Goal: Task Accomplishment & Management: Use online tool/utility

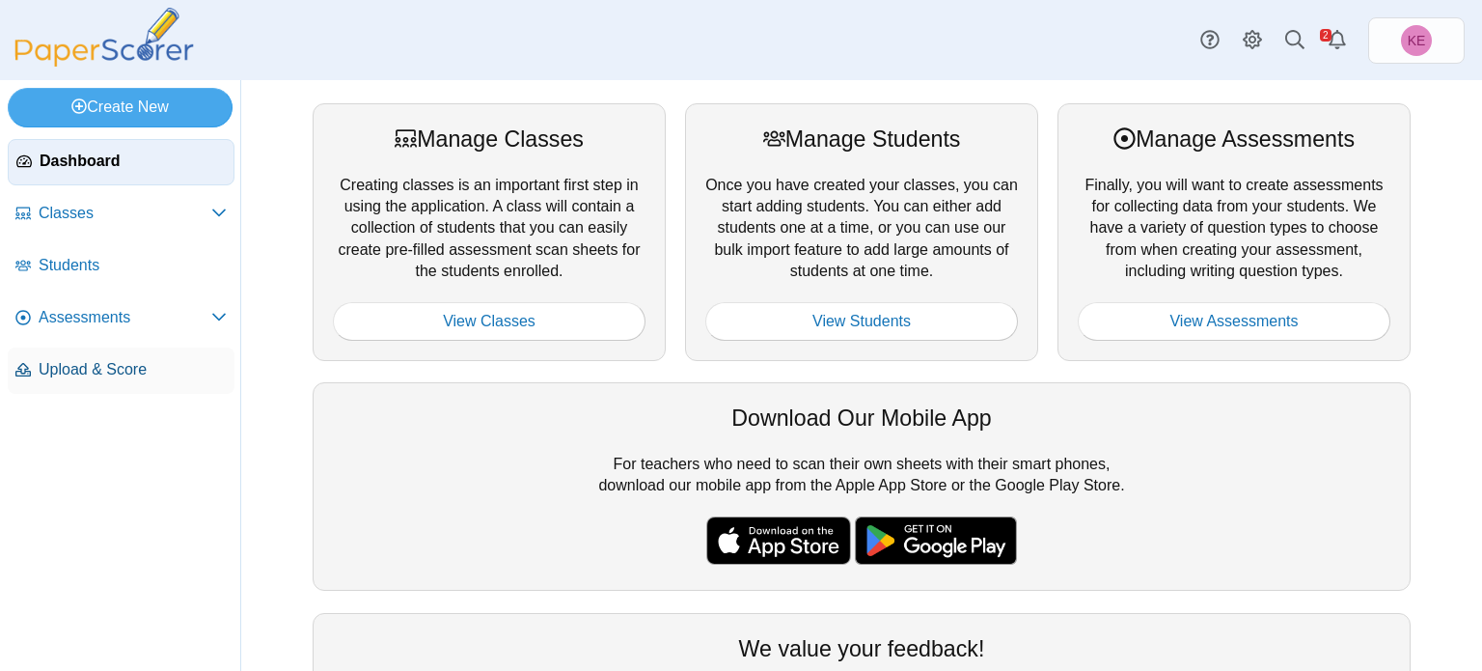
click at [136, 359] on span "Upload & Score" at bounding box center [133, 369] width 188 height 21
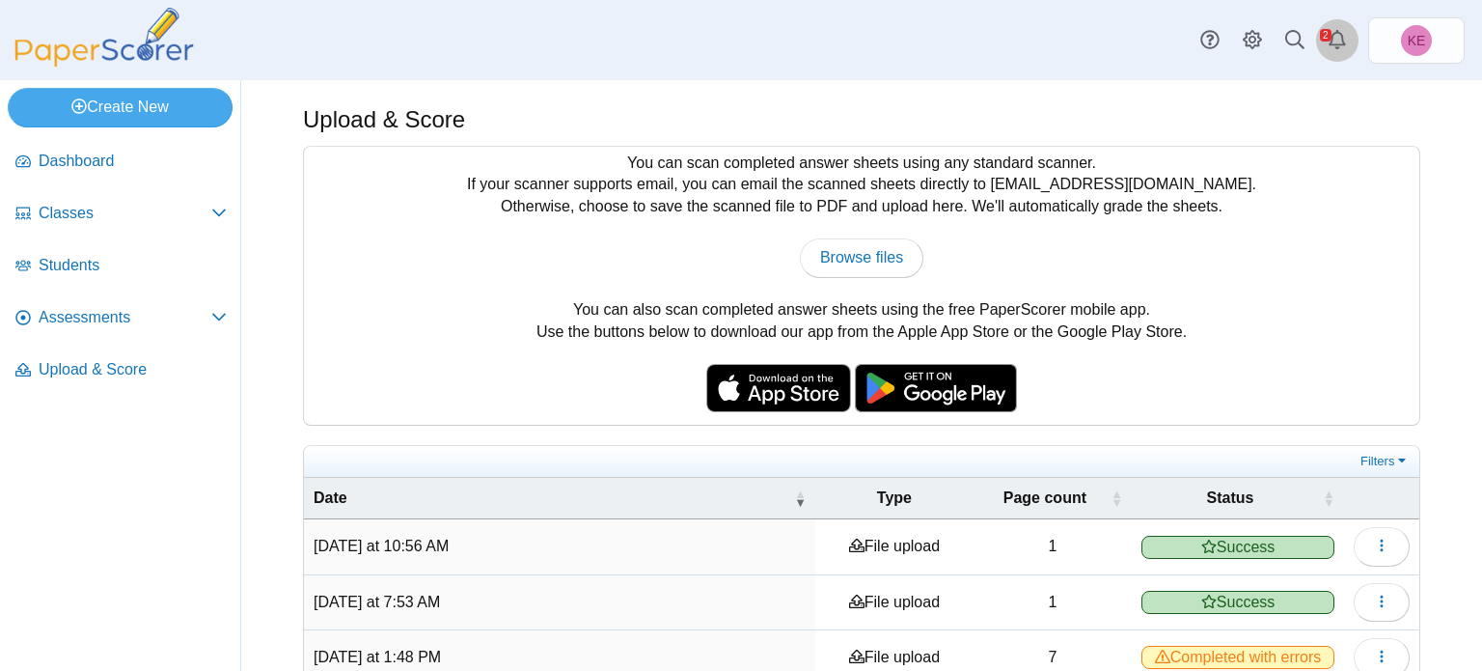
click at [1334, 24] on link "Alerts" at bounding box center [1337, 40] width 42 height 42
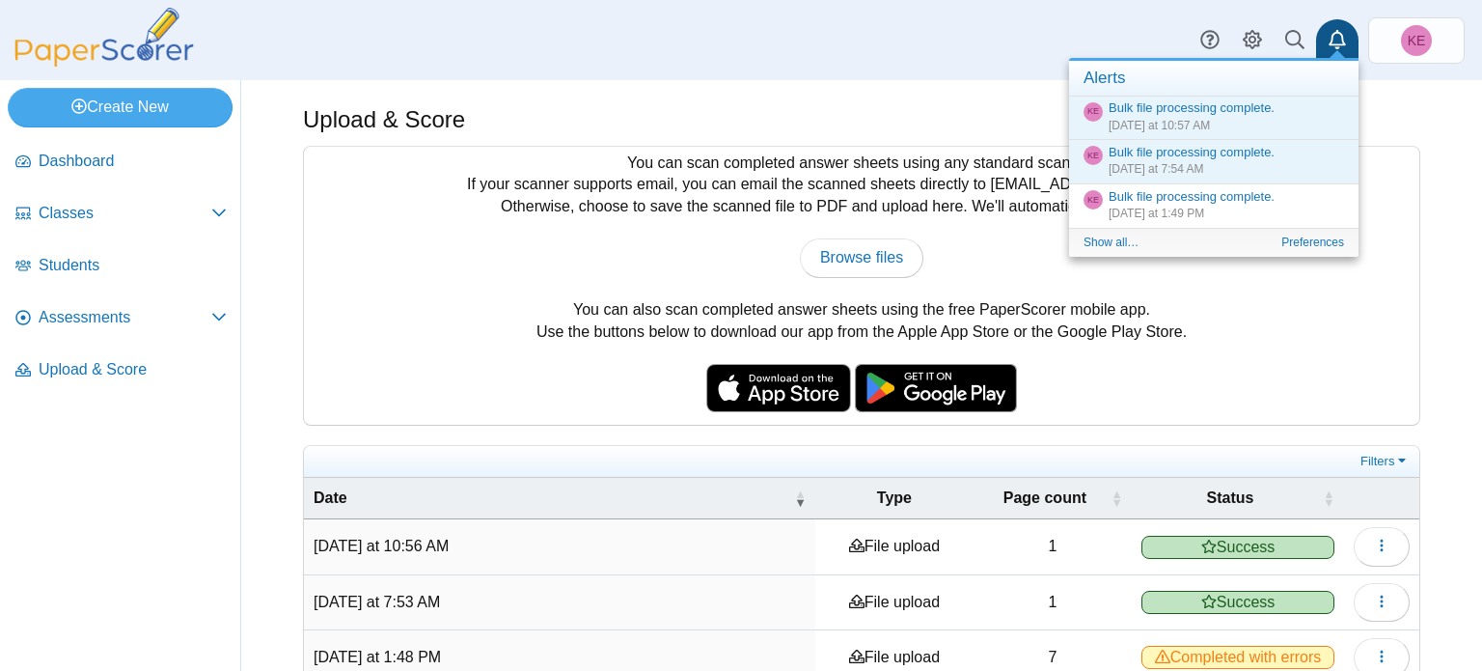
click at [1468, 373] on div "Upload & Score You can scan completed answer sheets using any standard scanner.…" at bounding box center [861, 375] width 1241 height 590
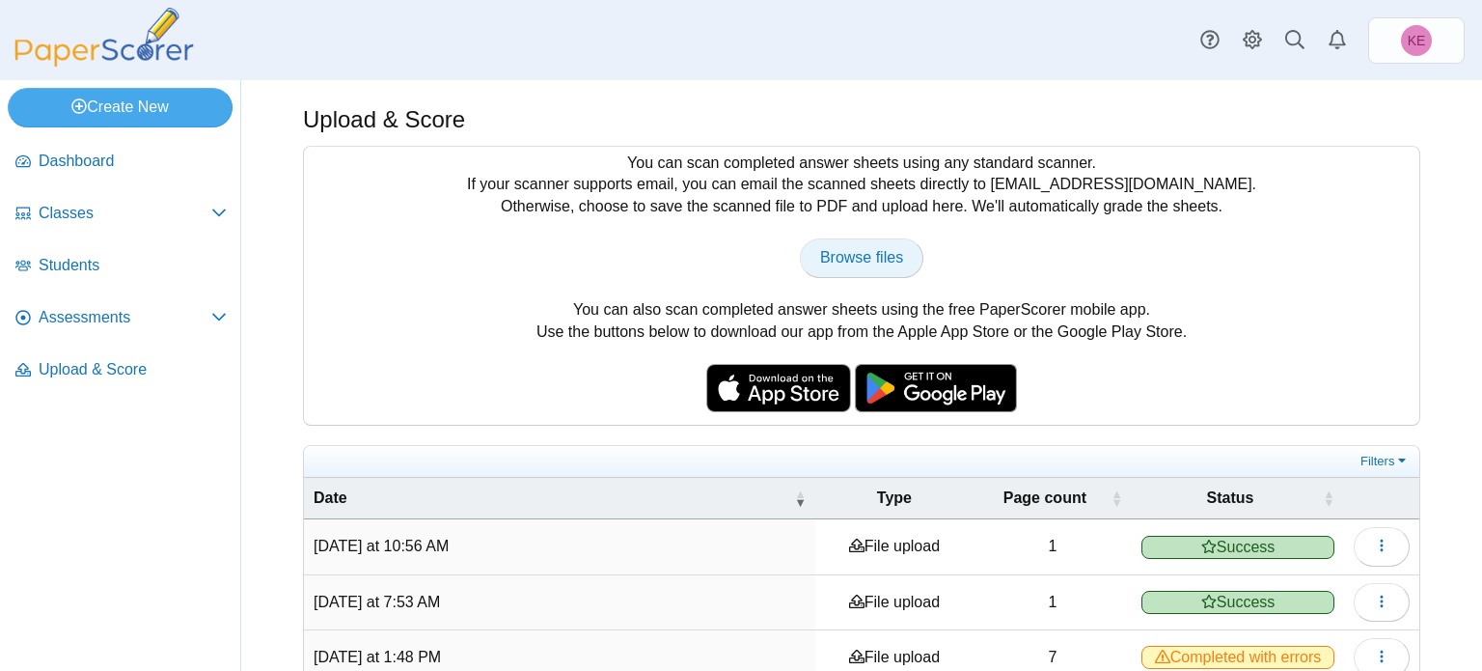
click at [840, 250] on span "Browse files" at bounding box center [861, 257] width 83 height 16
type input "**********"
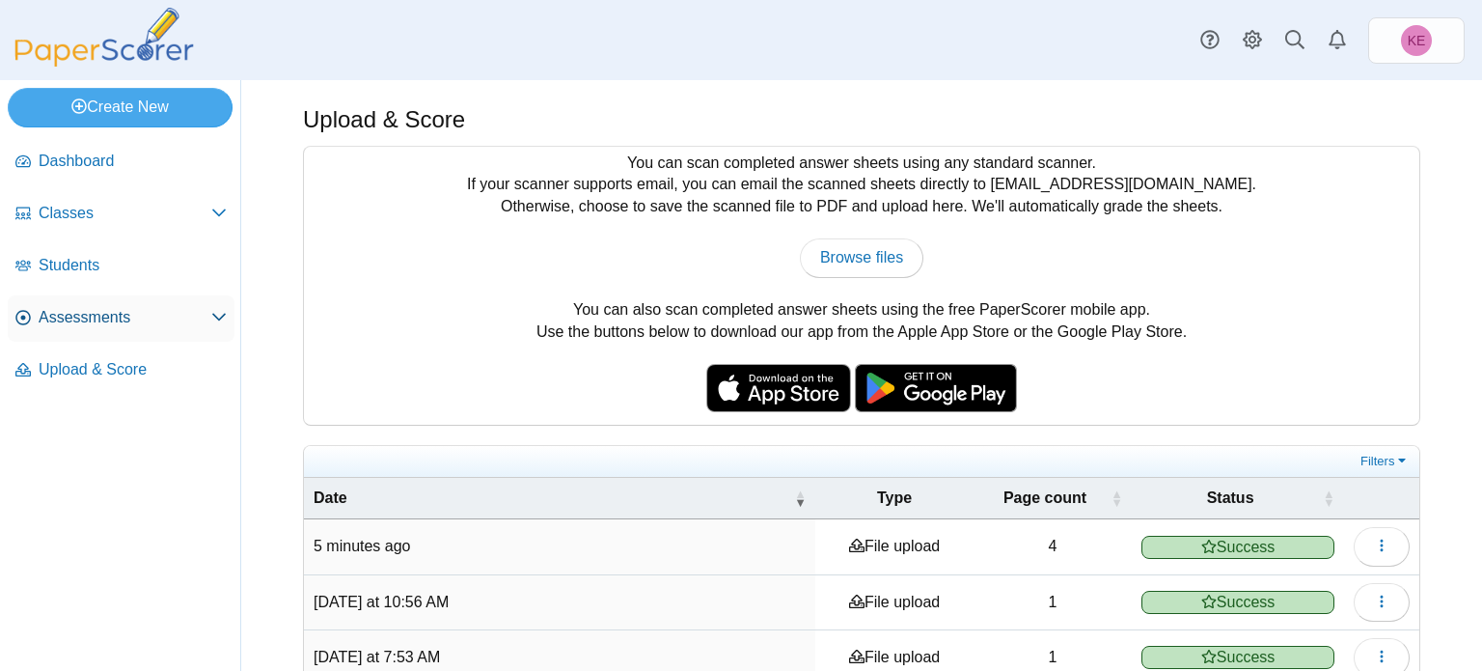
click at [162, 326] on span "Assessments" at bounding box center [125, 317] width 173 height 21
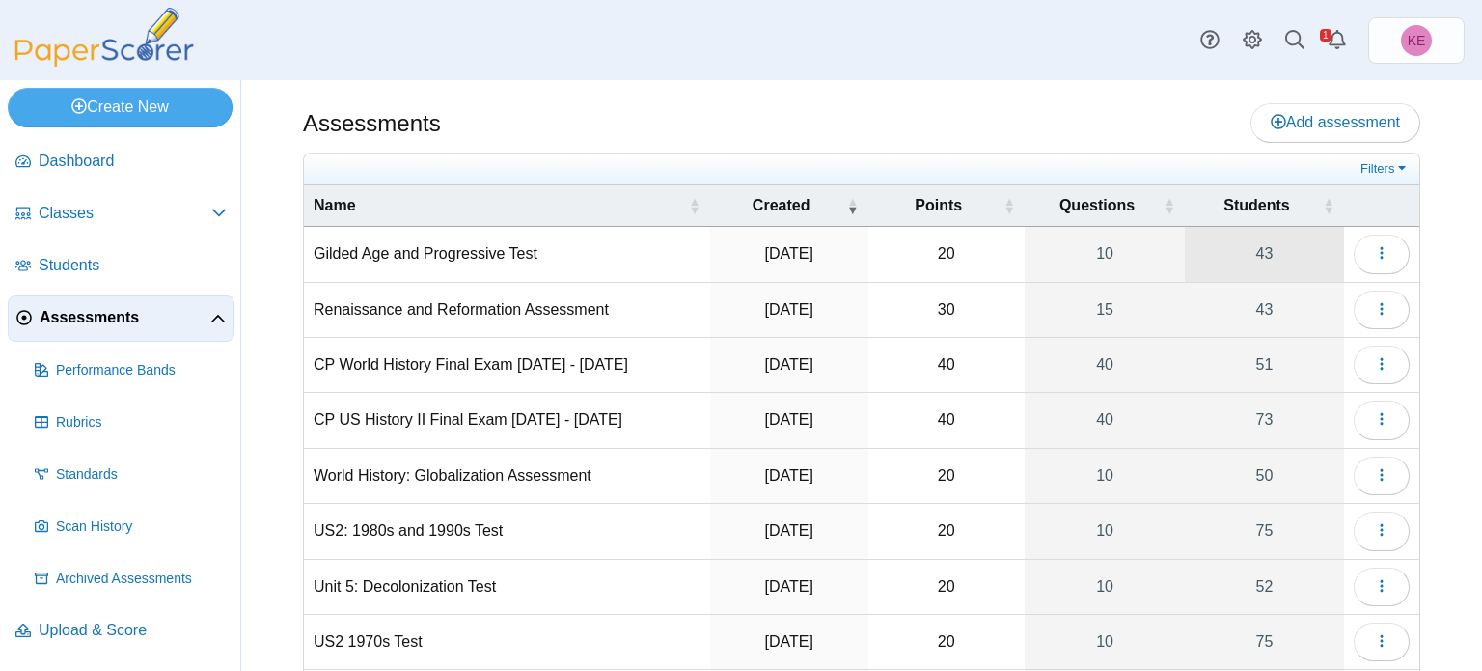
click at [1276, 244] on link "43" at bounding box center [1264, 254] width 159 height 54
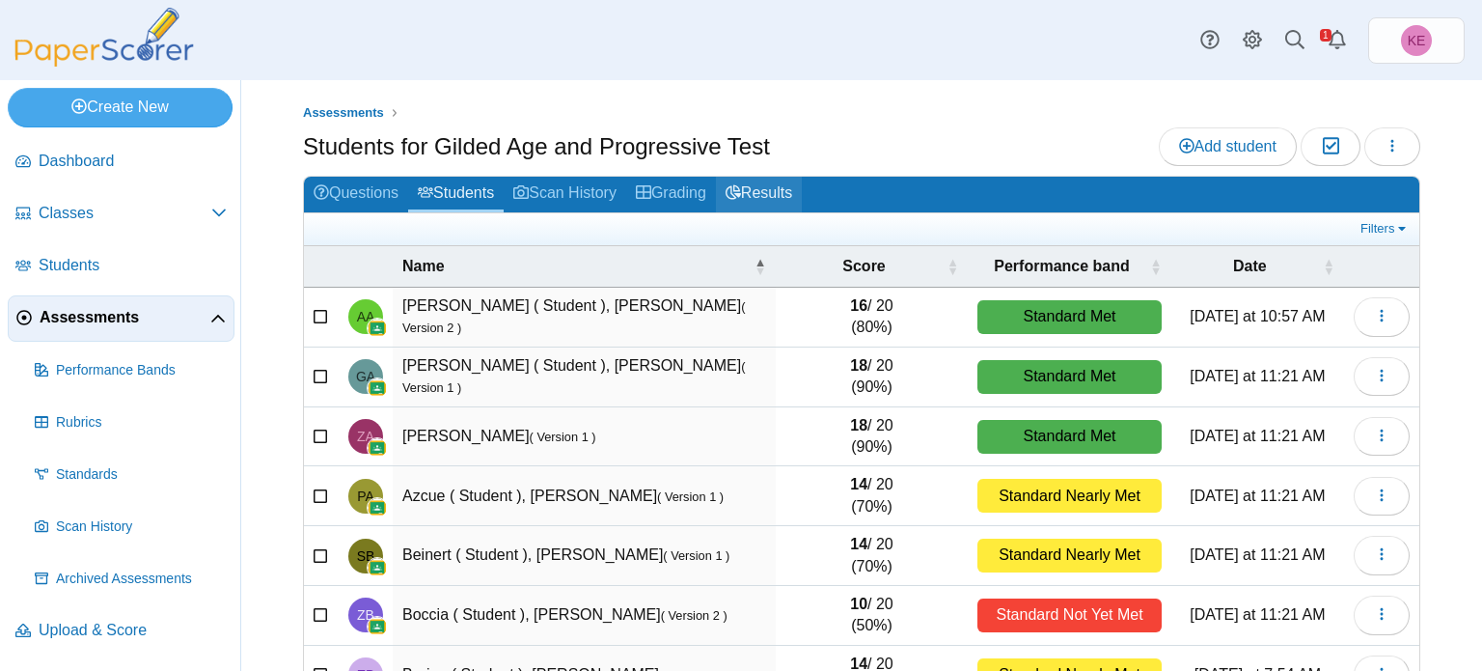
click at [741, 196] on use at bounding box center [733, 192] width 15 height 14
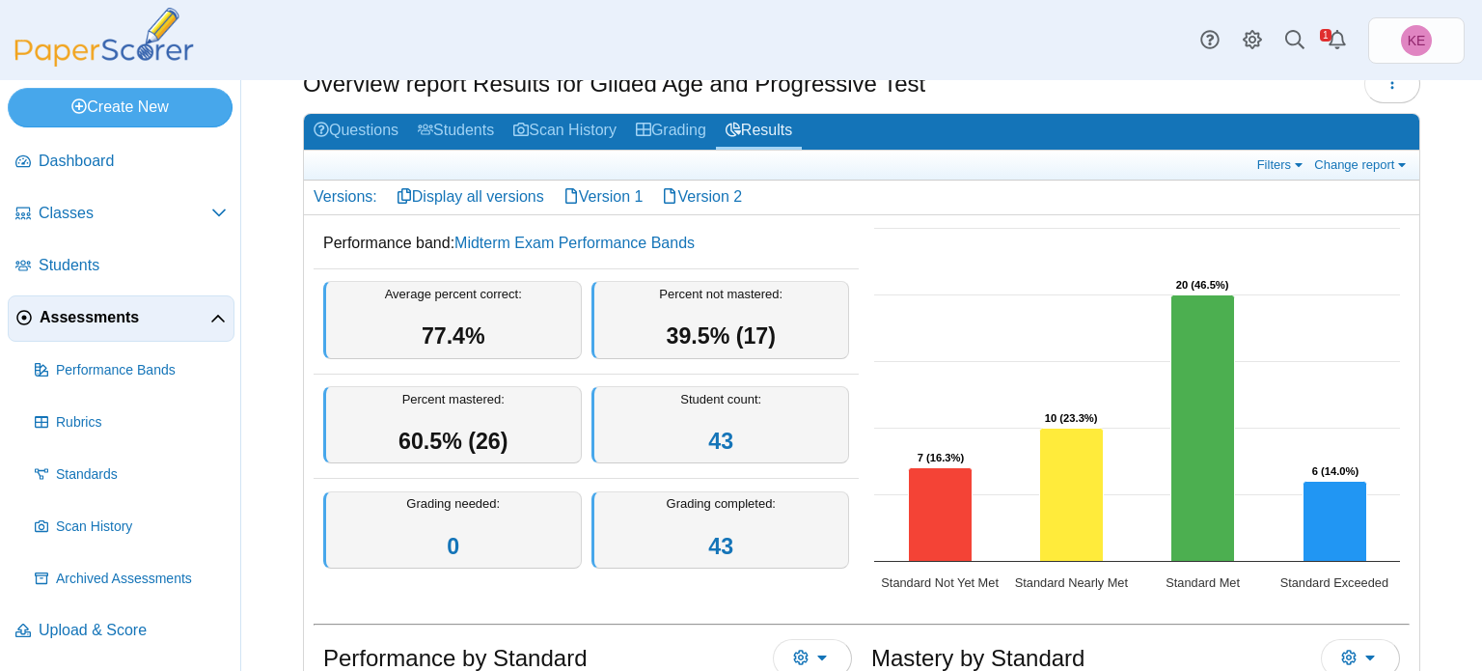
scroll to position [67, 0]
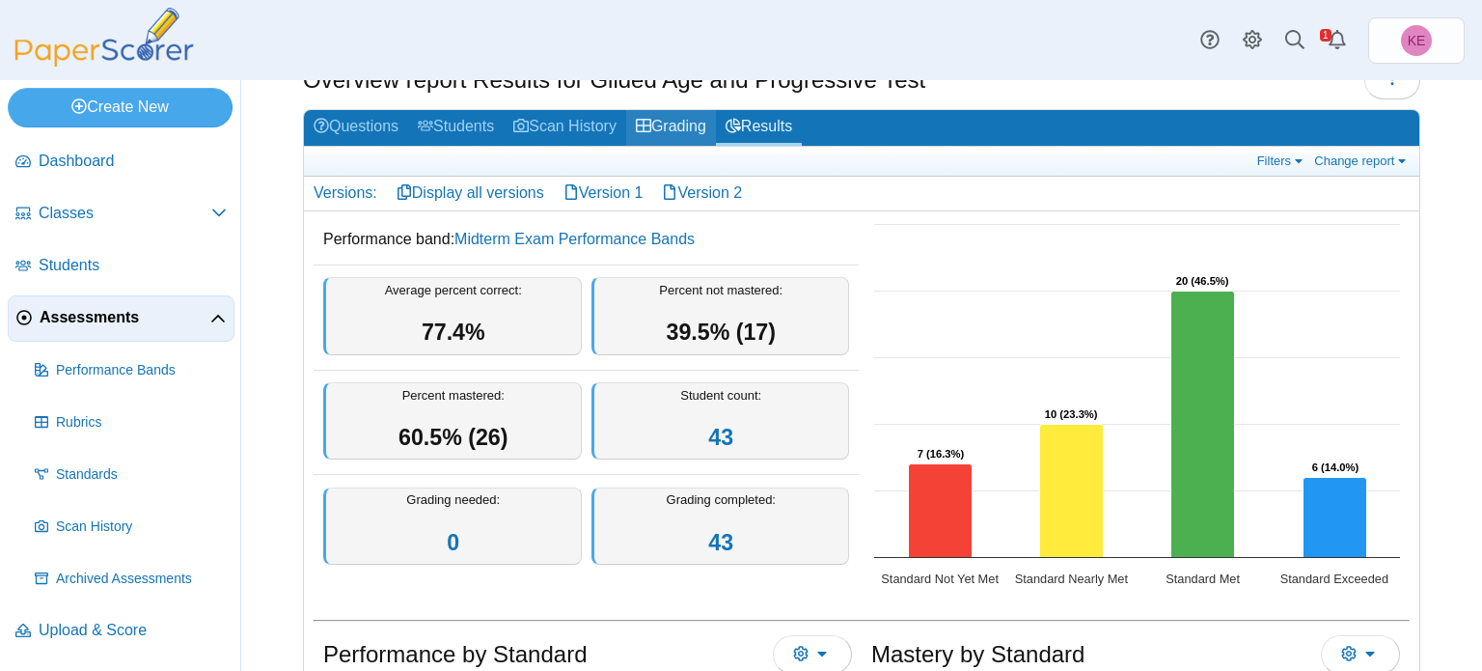
click at [667, 128] on link "Grading" at bounding box center [671, 128] width 90 height 36
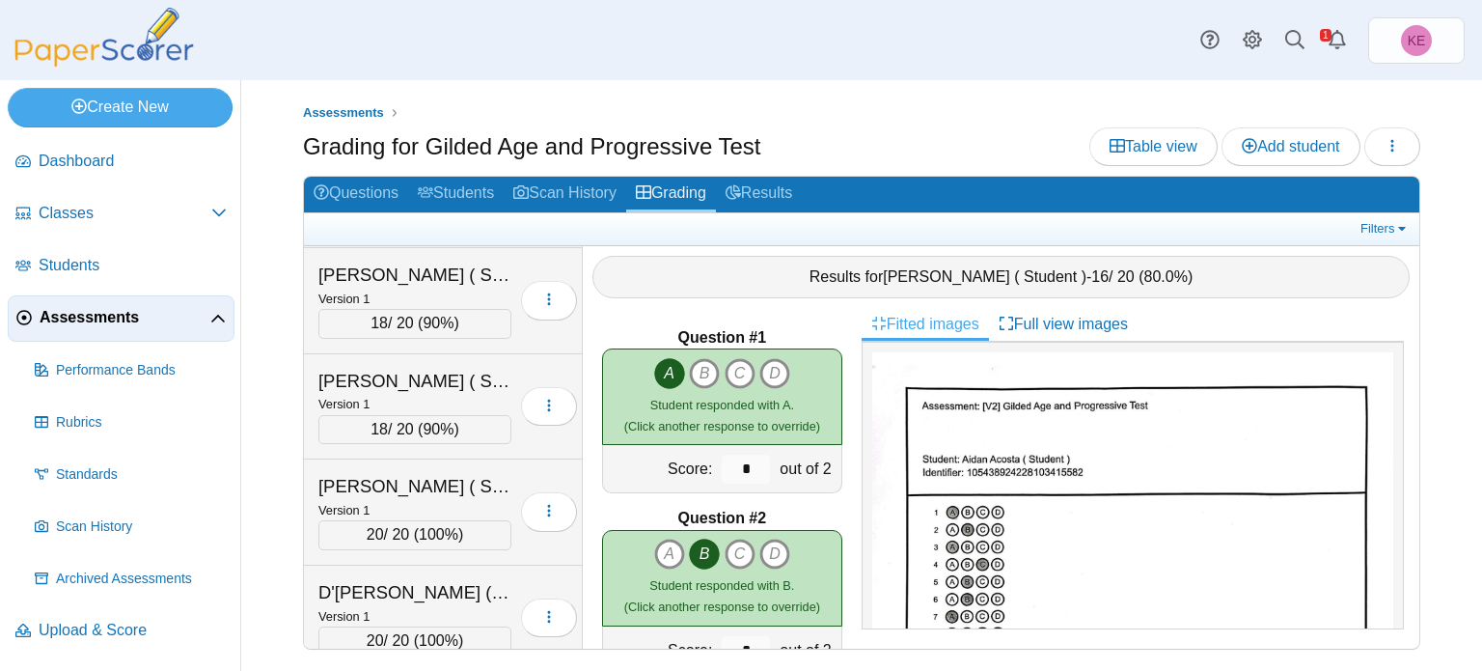
scroll to position [1054, 0]
click at [521, 475] on div "Loading…" at bounding box center [544, 513] width 66 height 76
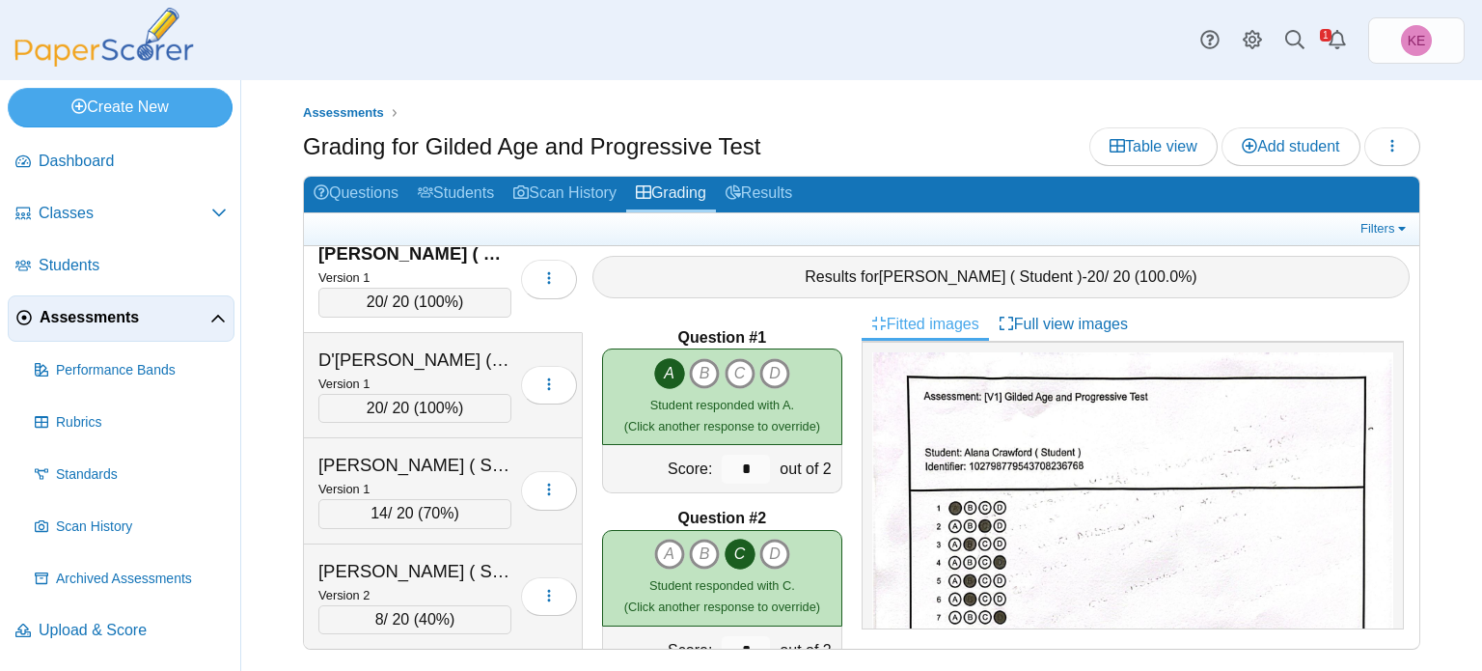
scroll to position [1289, 0]
click at [385, 462] on div "[PERSON_NAME] ( Student ), [PERSON_NAME]" at bounding box center [414, 463] width 193 height 25
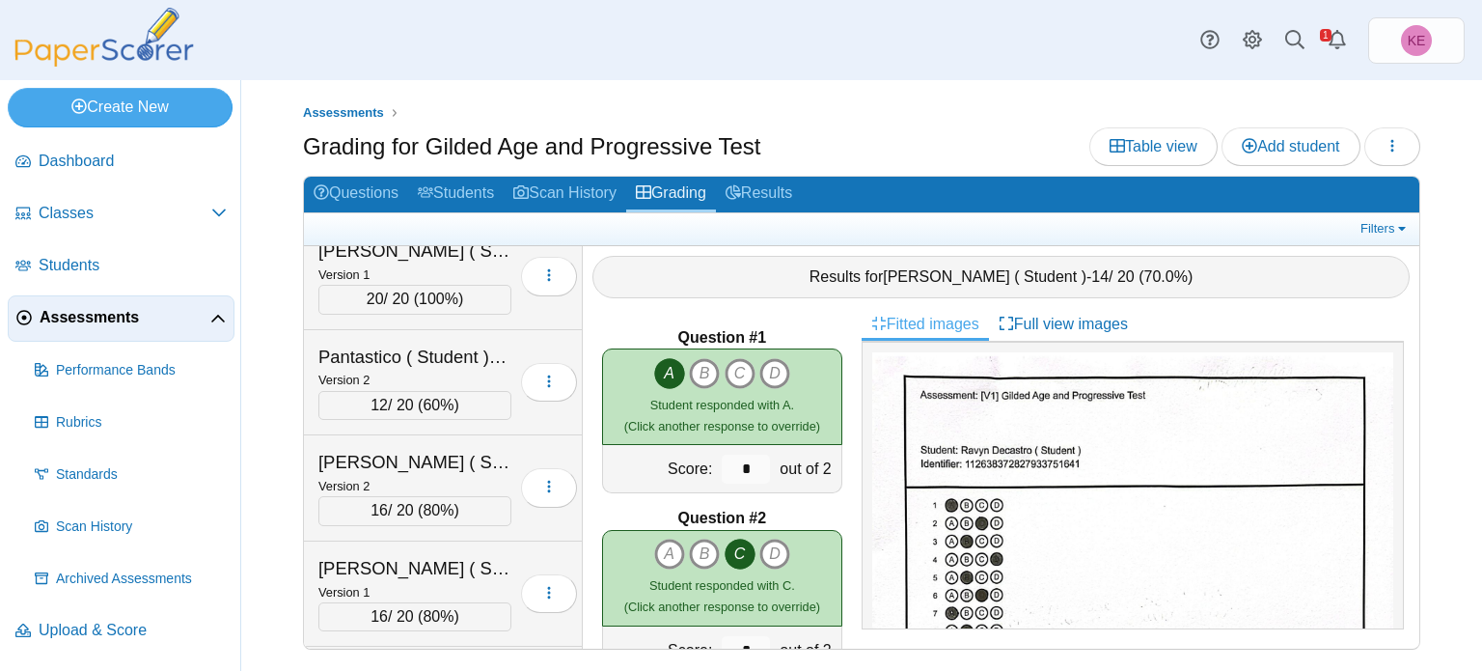
scroll to position [3400, 0]
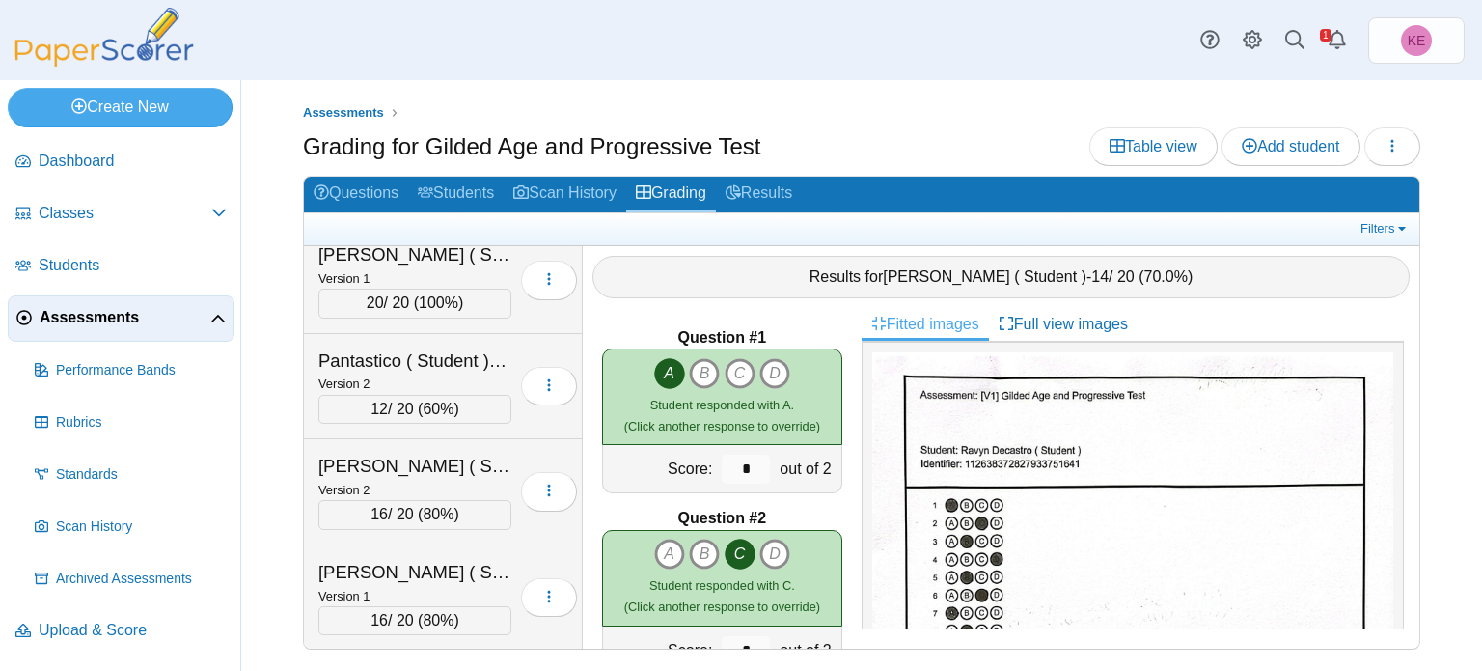
click at [410, 453] on div "[PERSON_NAME] ( Student ), [PERSON_NAME]" at bounding box center [414, 465] width 193 height 25
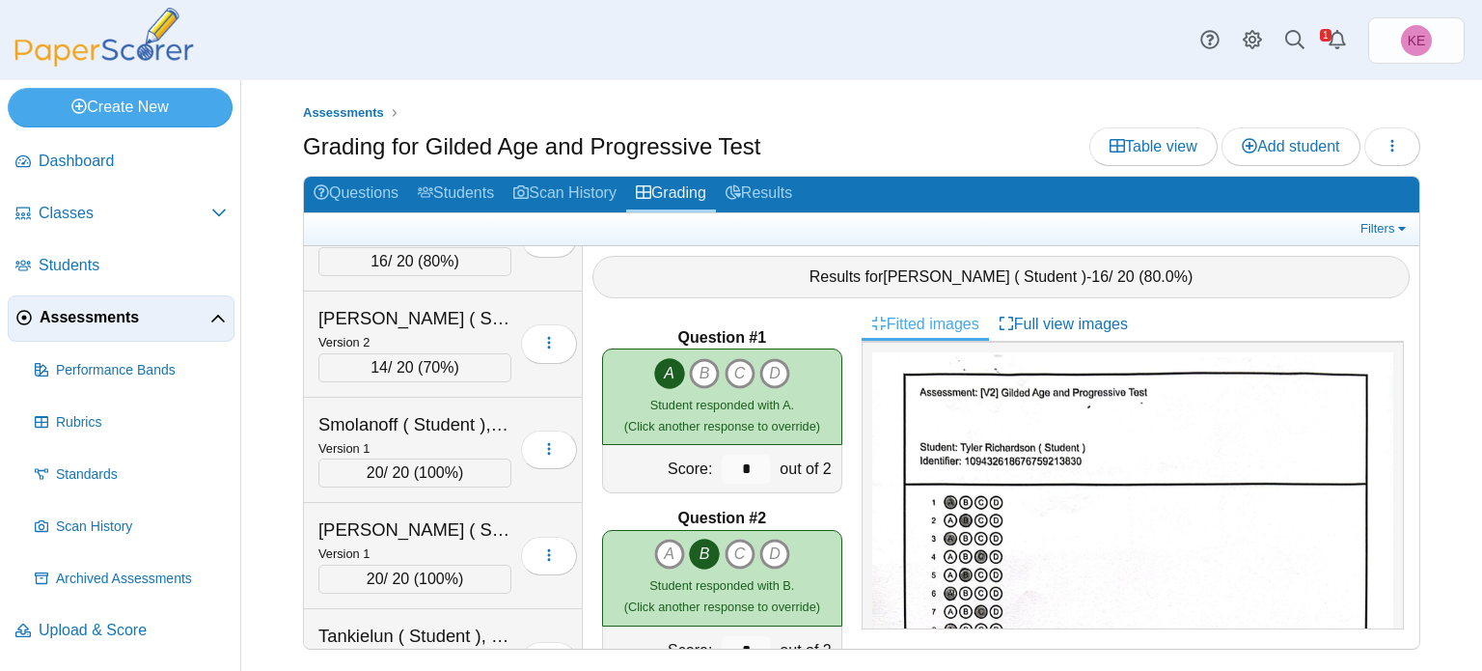
scroll to position [4115, 0]
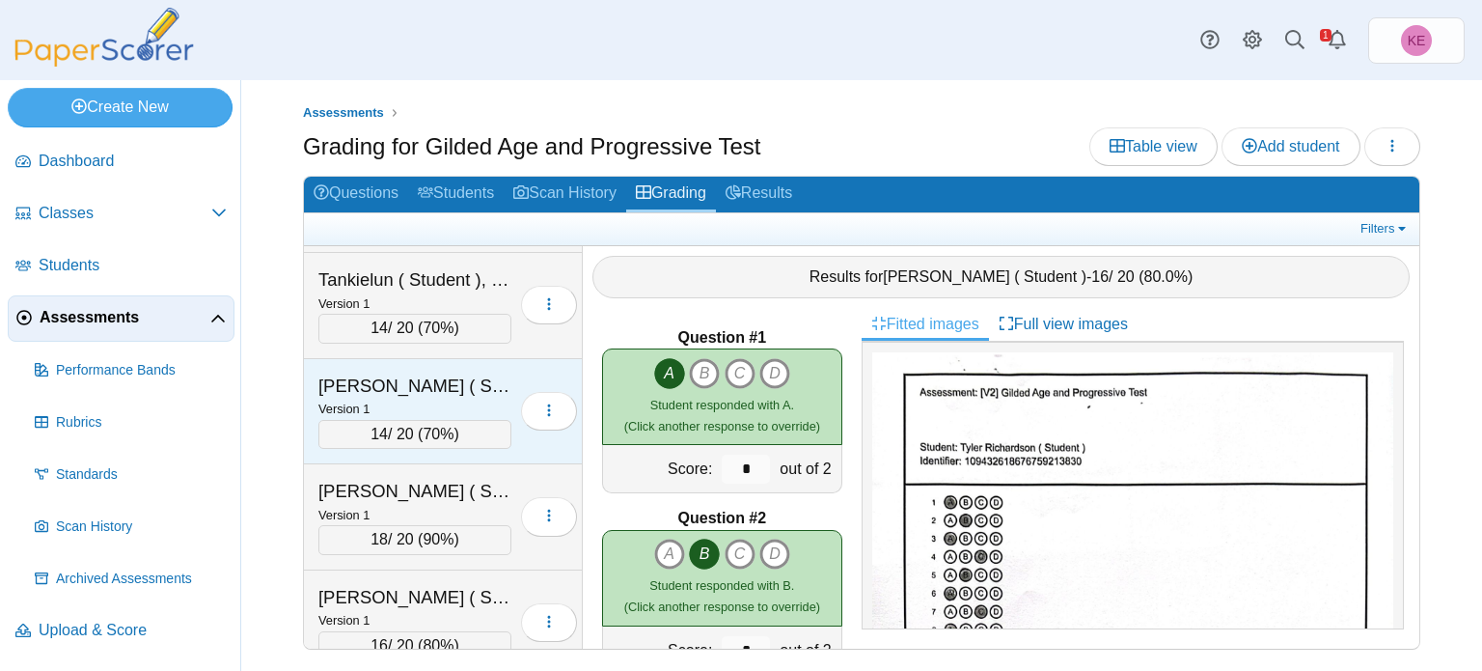
click at [385, 373] on div "[PERSON_NAME] ( Student ), [PERSON_NAME]" at bounding box center [414, 385] width 193 height 25
